Goal: Task Accomplishment & Management: Complete application form

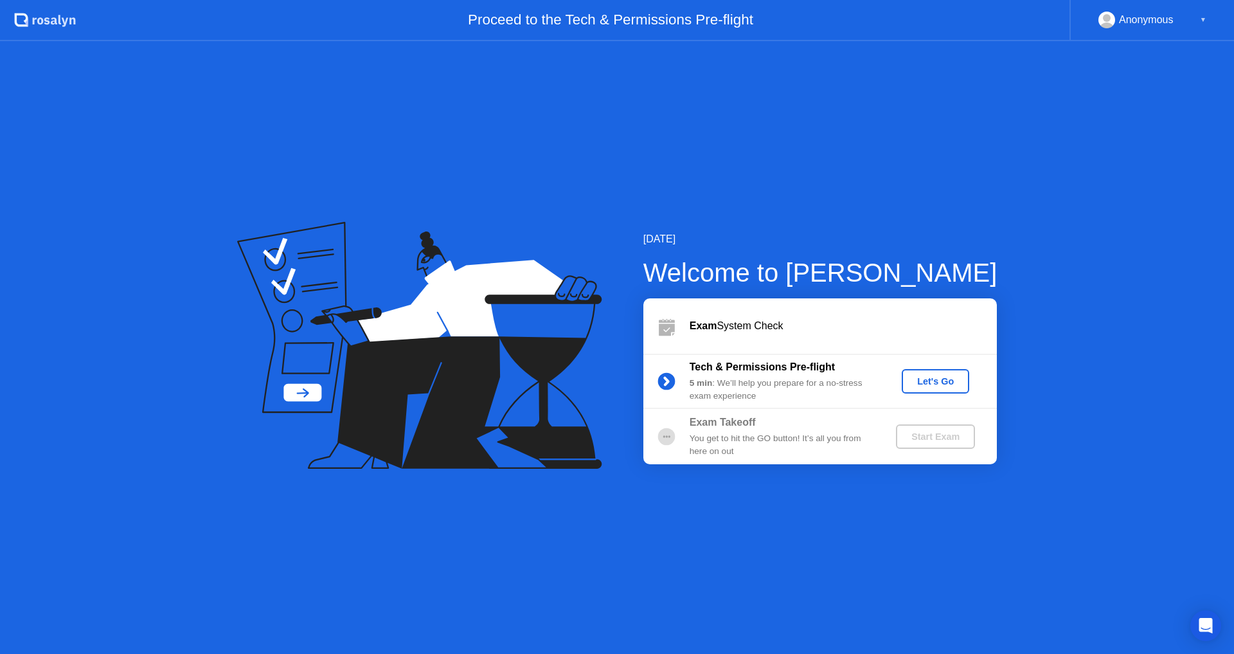
click at [927, 379] on div "Let's Go" at bounding box center [935, 381] width 57 height 10
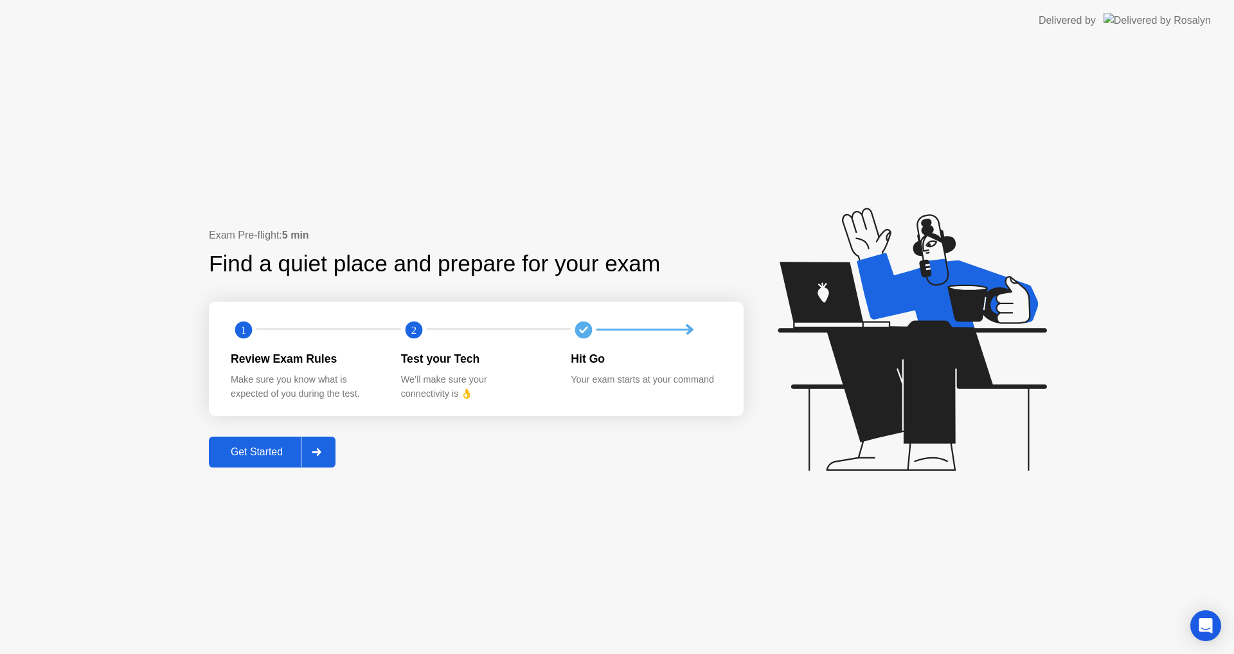
click at [264, 448] on div "Get Started" at bounding box center [257, 452] width 88 height 12
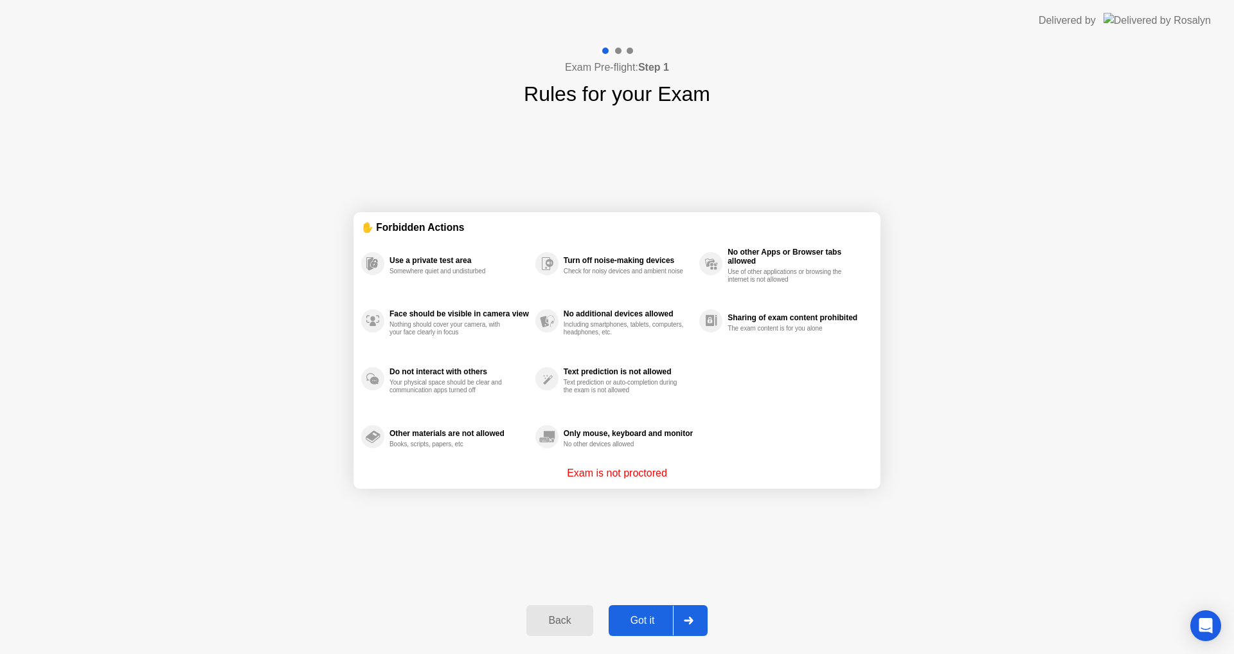
click at [635, 612] on button "Got it" at bounding box center [658, 620] width 99 height 31
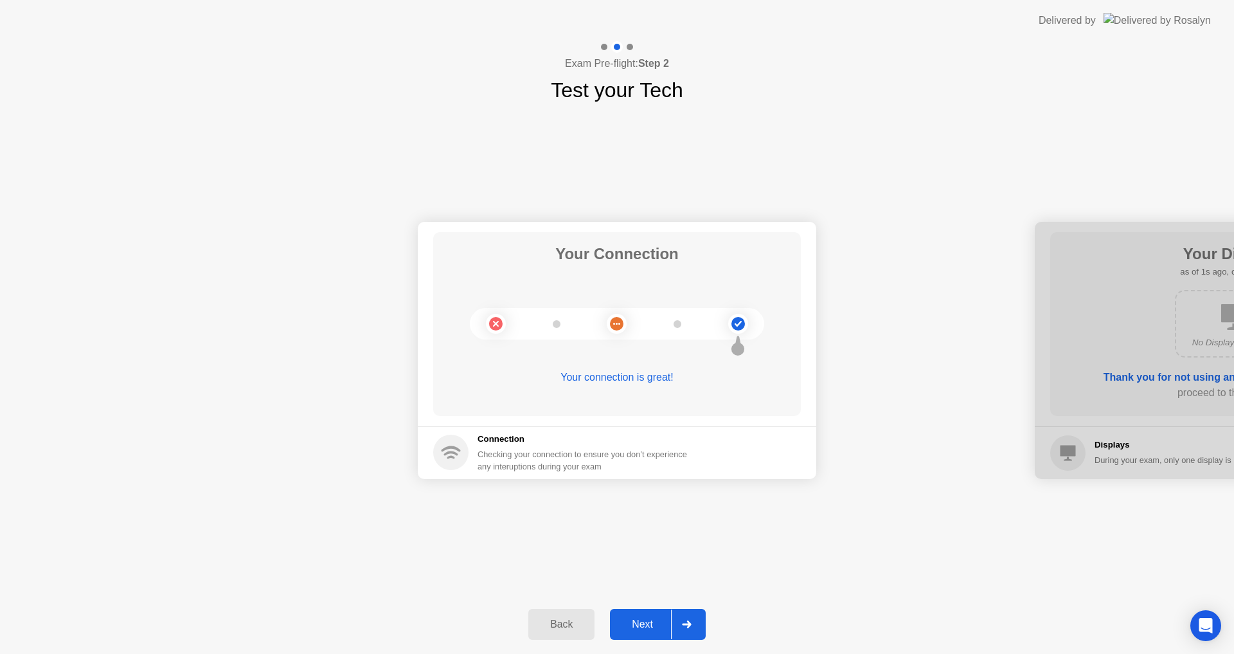
click at [625, 615] on button "Next" at bounding box center [658, 624] width 96 height 31
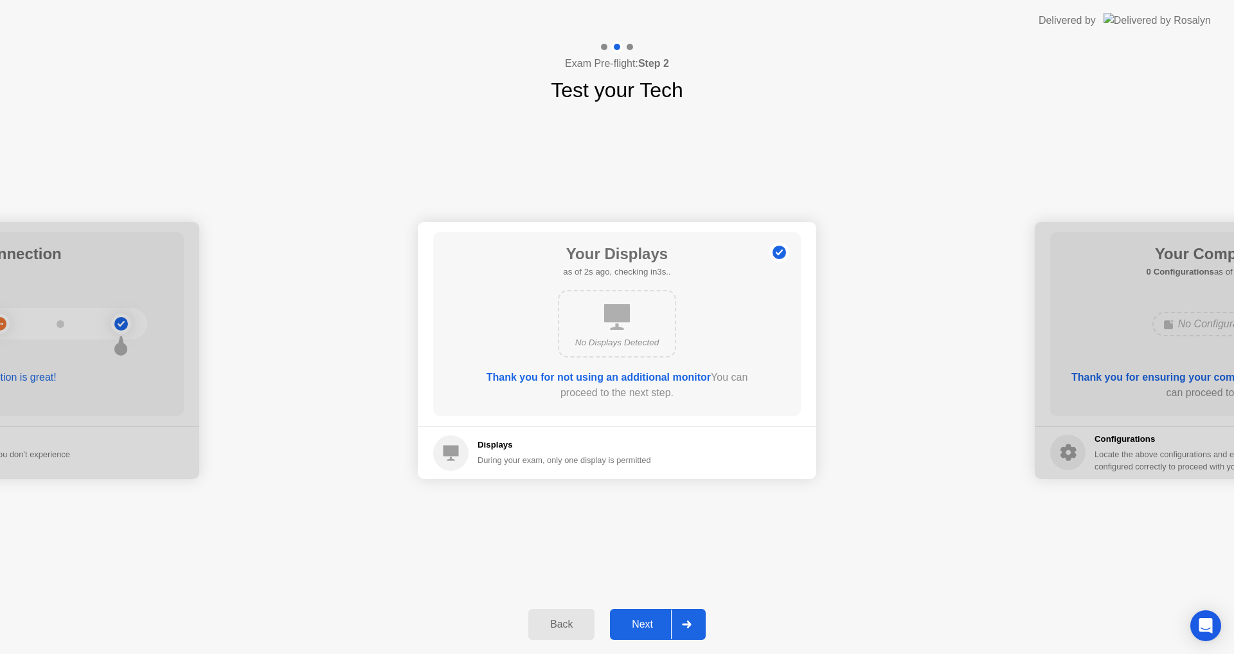
click at [627, 618] on div "Next" at bounding box center [642, 624] width 57 height 12
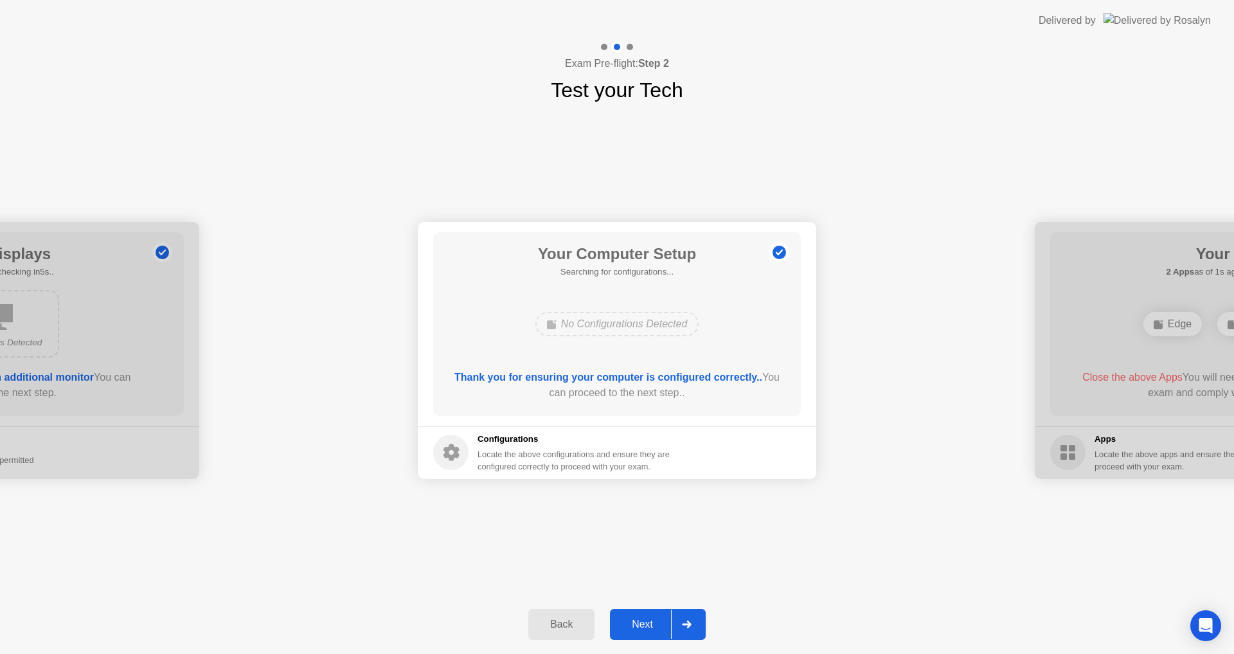
click at [627, 618] on div "Next" at bounding box center [642, 624] width 57 height 12
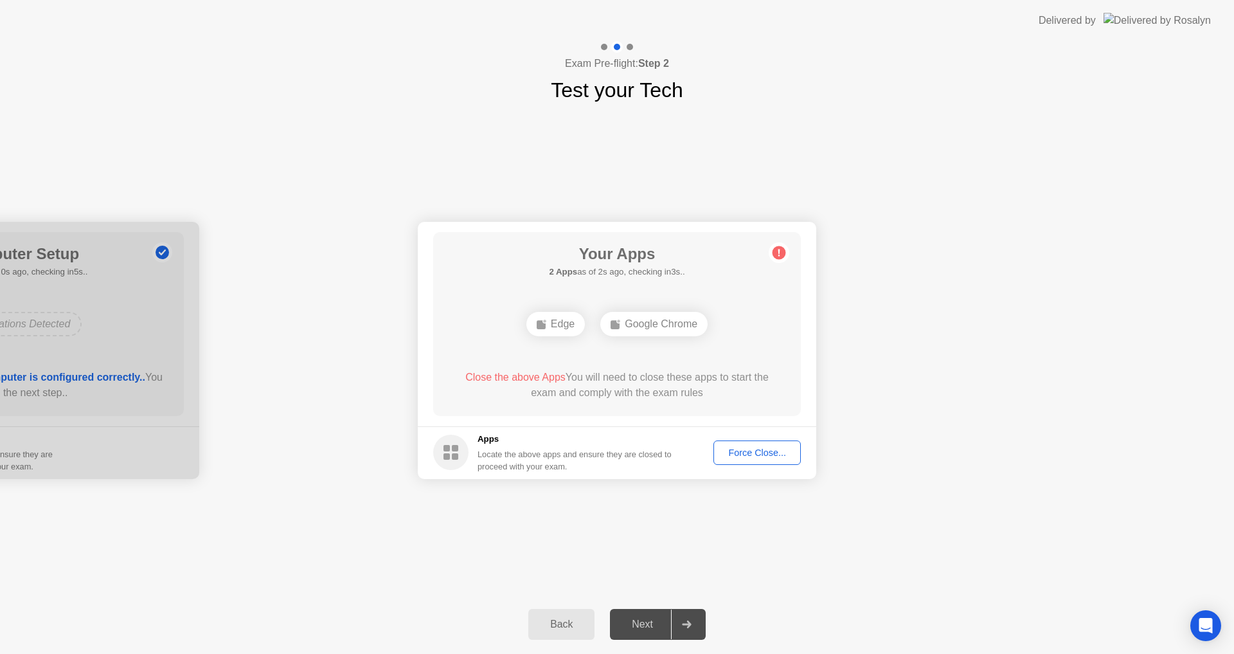
click at [731, 450] on div "Force Close..." at bounding box center [757, 452] width 78 height 10
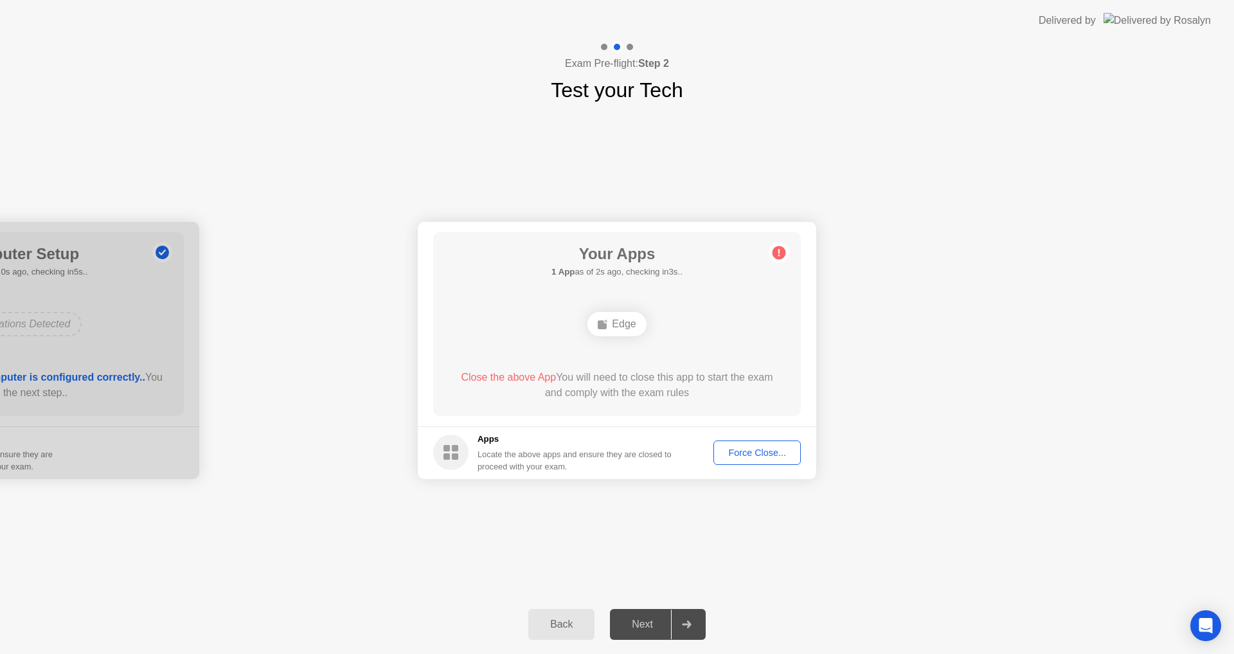
click at [738, 449] on div "Force Close..." at bounding box center [757, 452] width 78 height 10
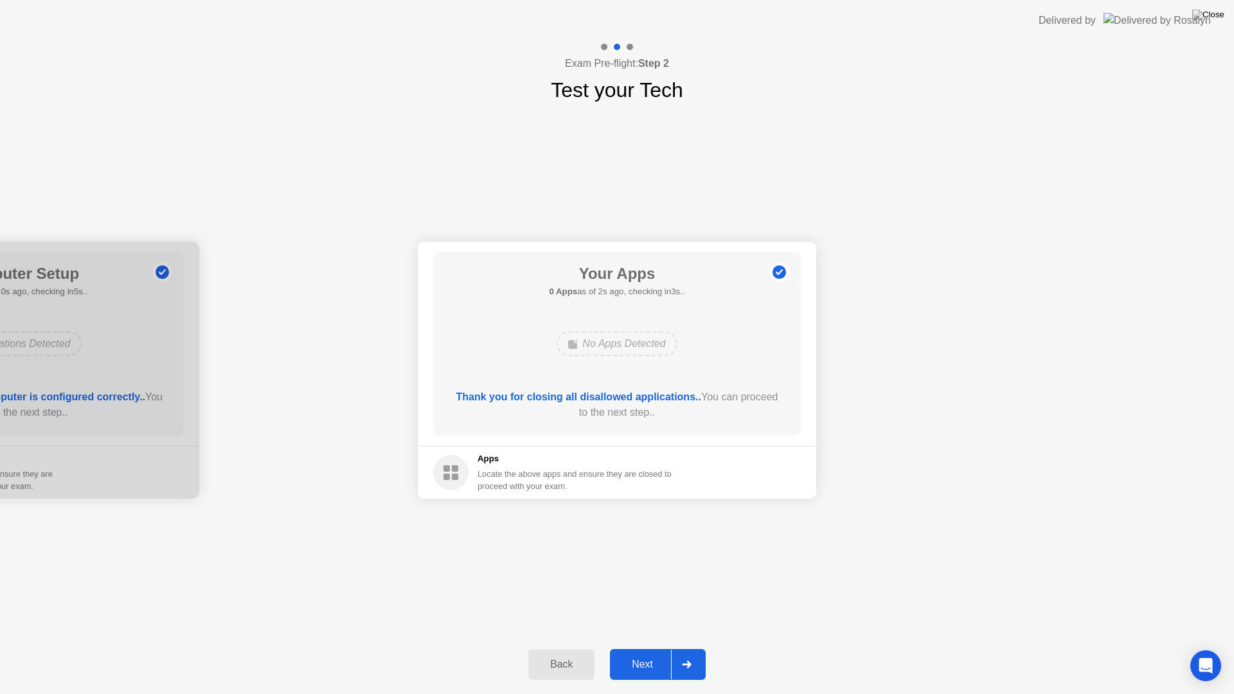
click at [654, 653] on button "Next" at bounding box center [658, 664] width 96 height 31
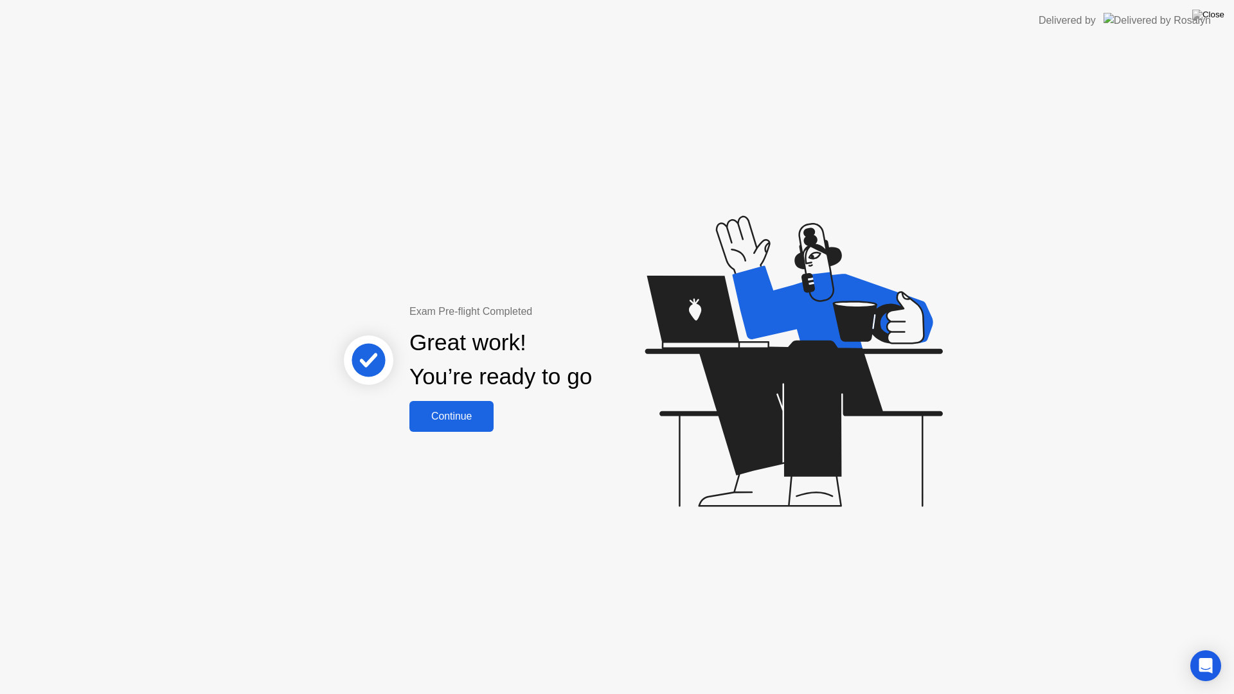
click at [465, 422] on div "Continue" at bounding box center [451, 417] width 76 height 12
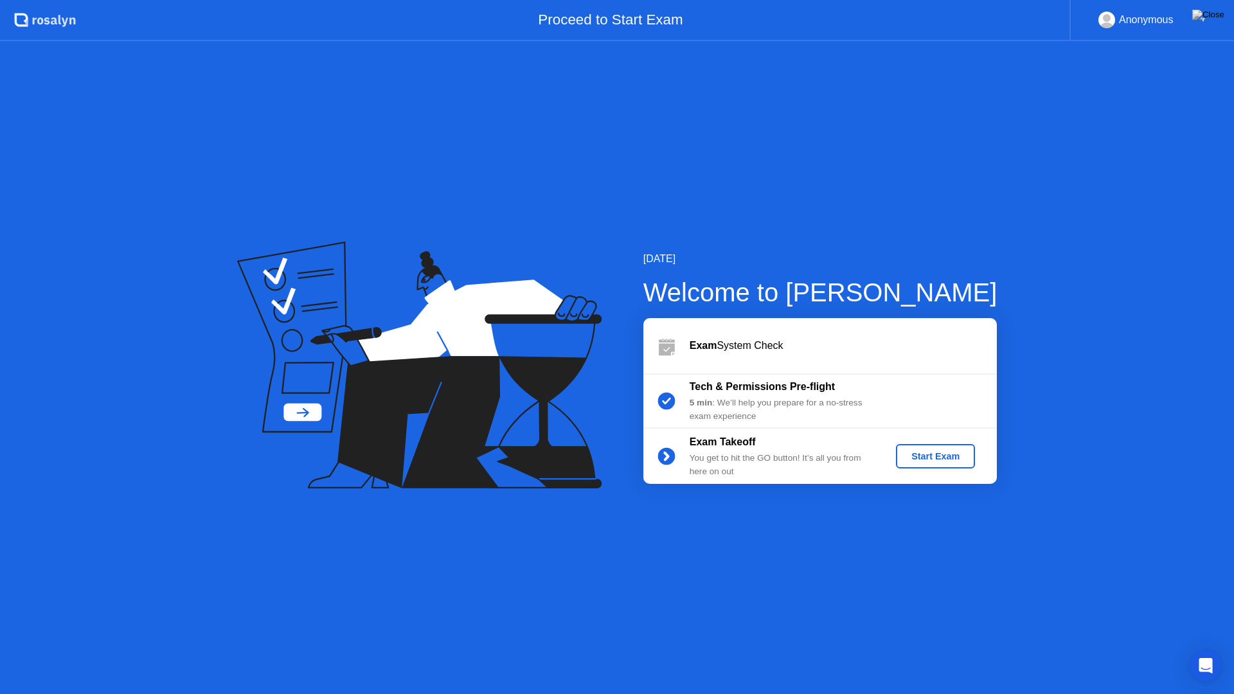
click at [941, 451] on div "Start Exam" at bounding box center [935, 456] width 69 height 10
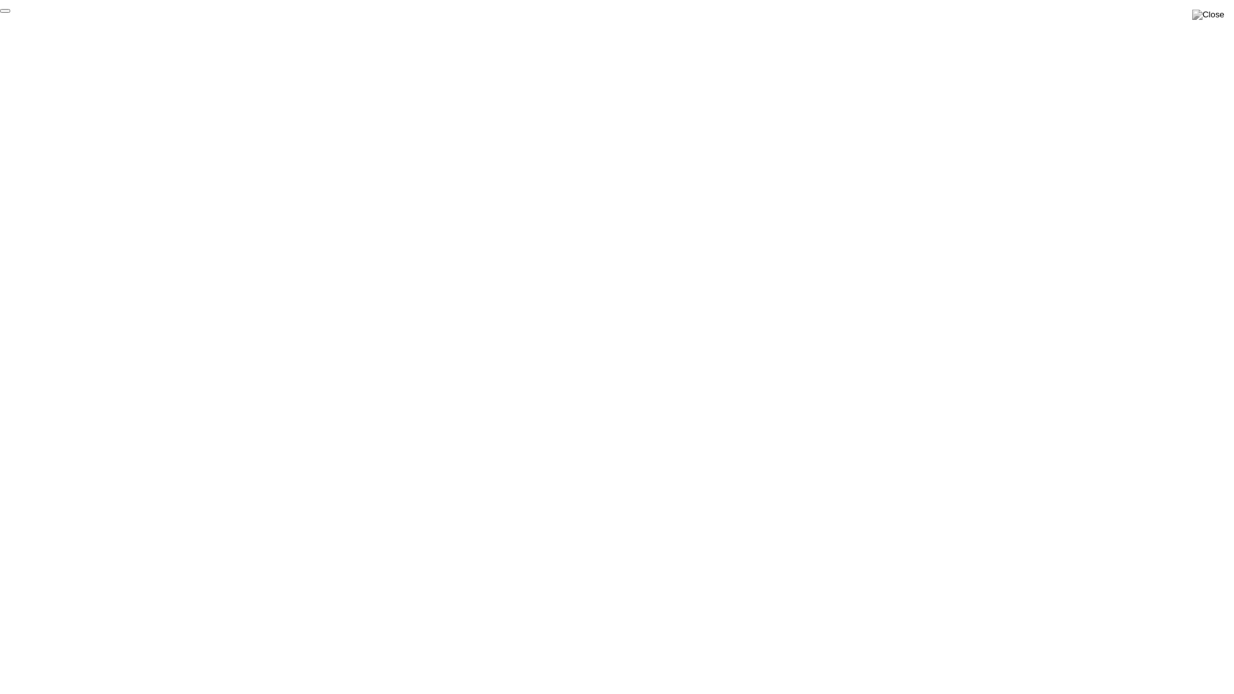
click div "End Proctoring Session"
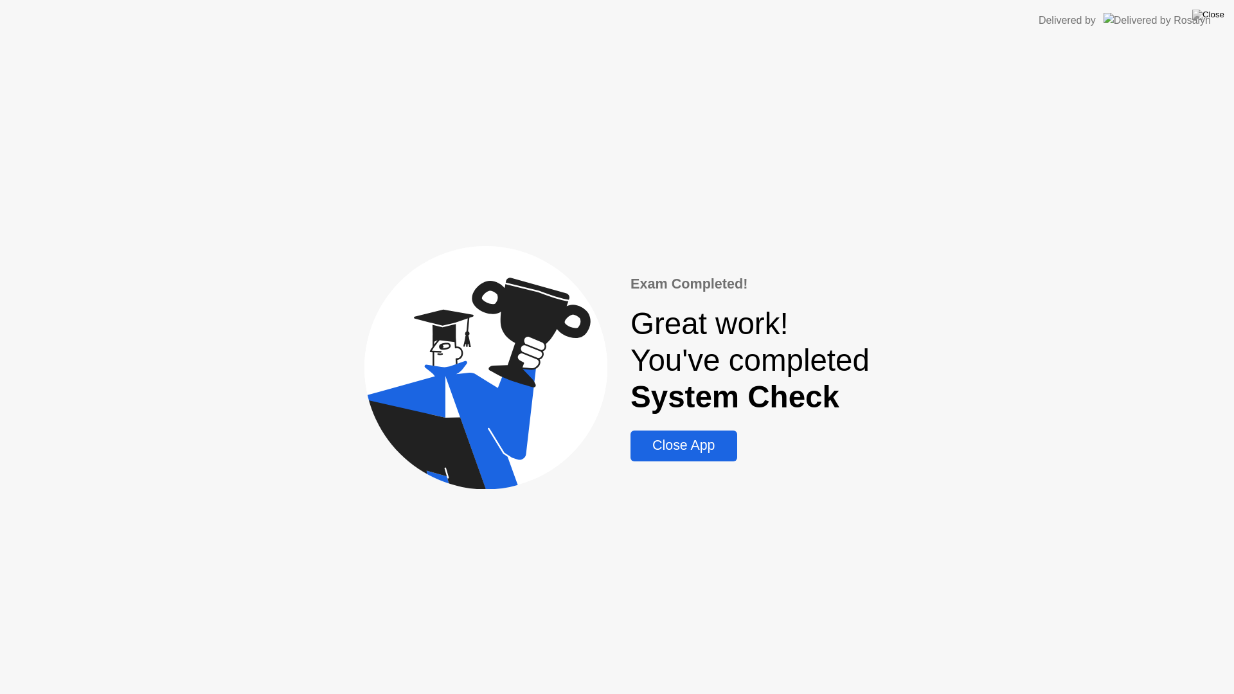
click at [685, 445] on div "Close App" at bounding box center [683, 446] width 98 height 16
